Goal: Task Accomplishment & Management: Use online tool/utility

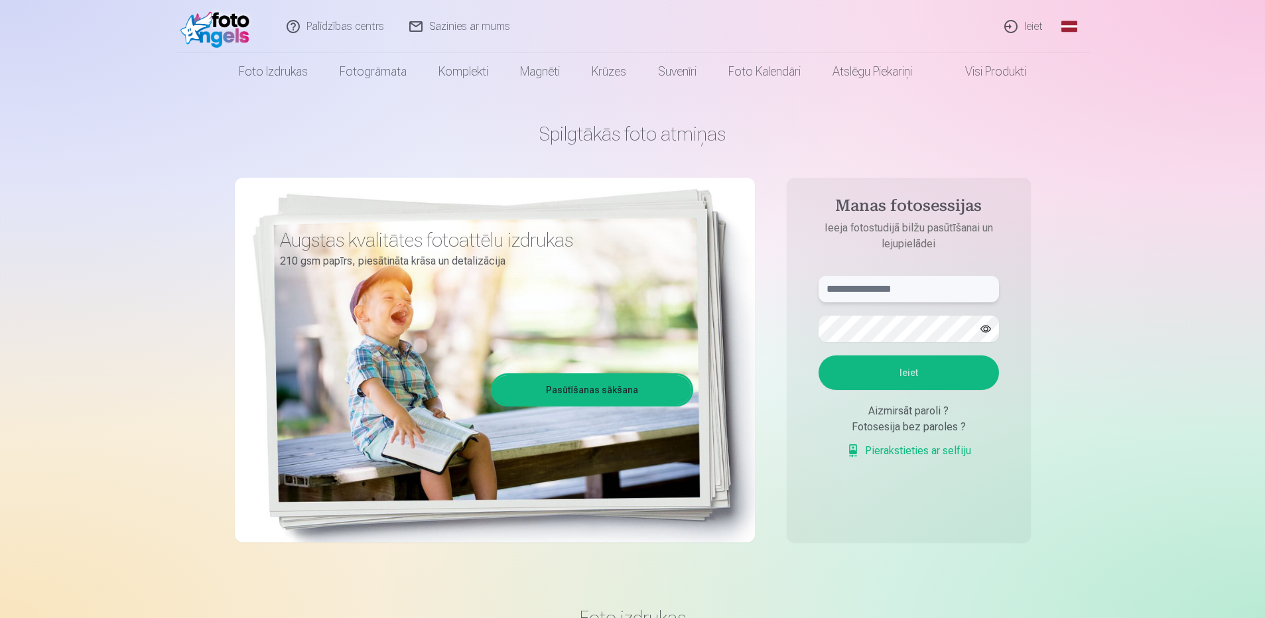
click at [870, 285] on input "text" at bounding box center [909, 289] width 180 height 27
type input "**********"
click at [819, 356] on button "Ieiet" at bounding box center [909, 373] width 180 height 35
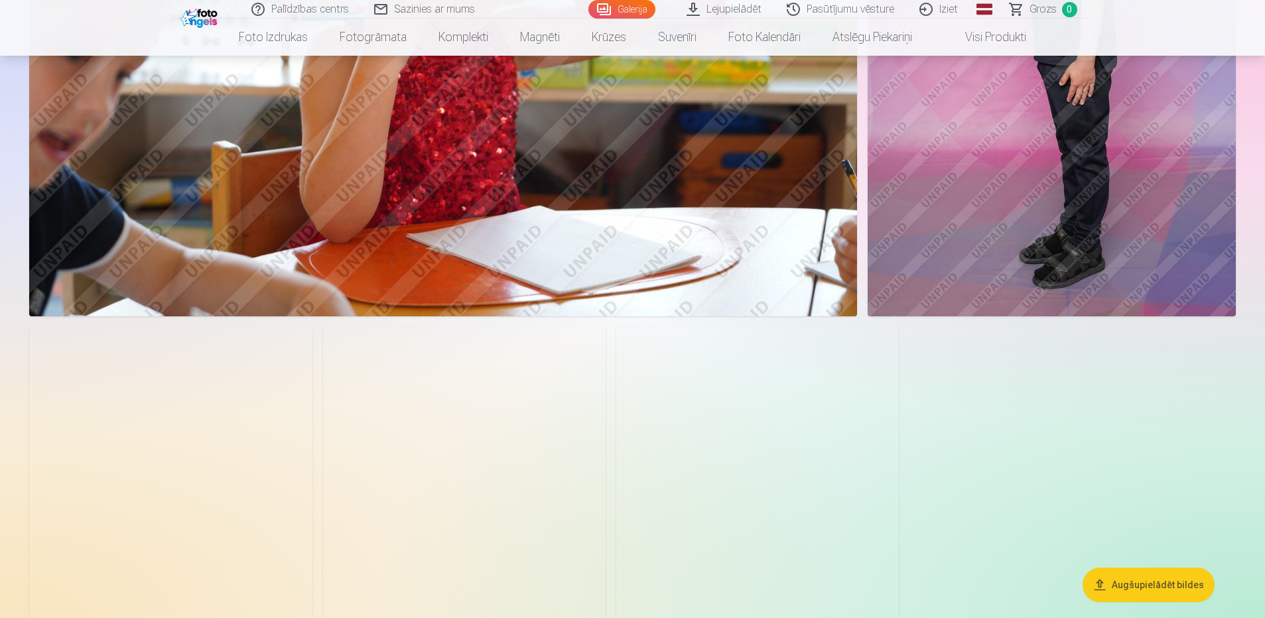
scroll to position [9489, 0]
